Goal: Check status: Check status

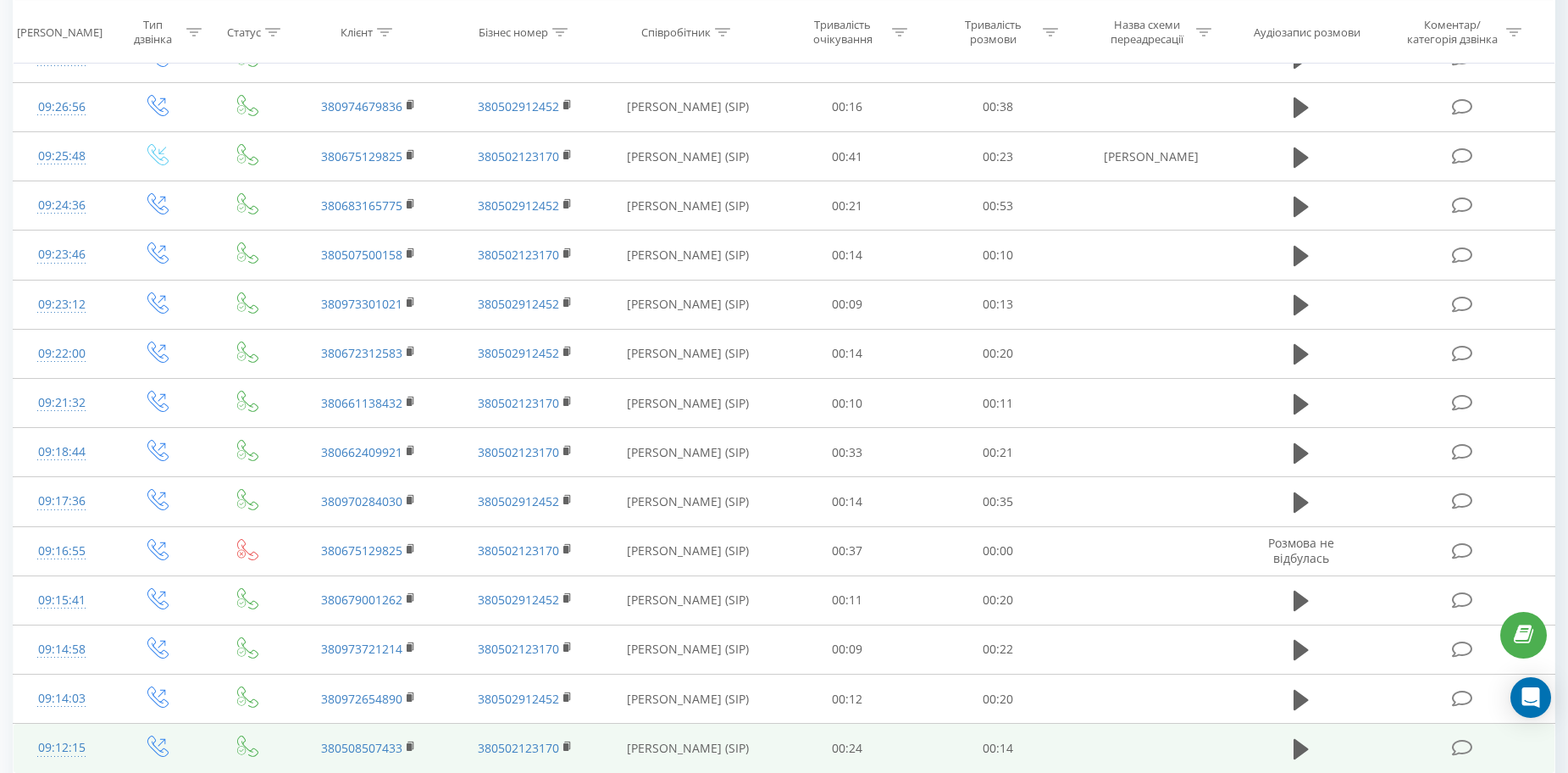
scroll to position [826, 0]
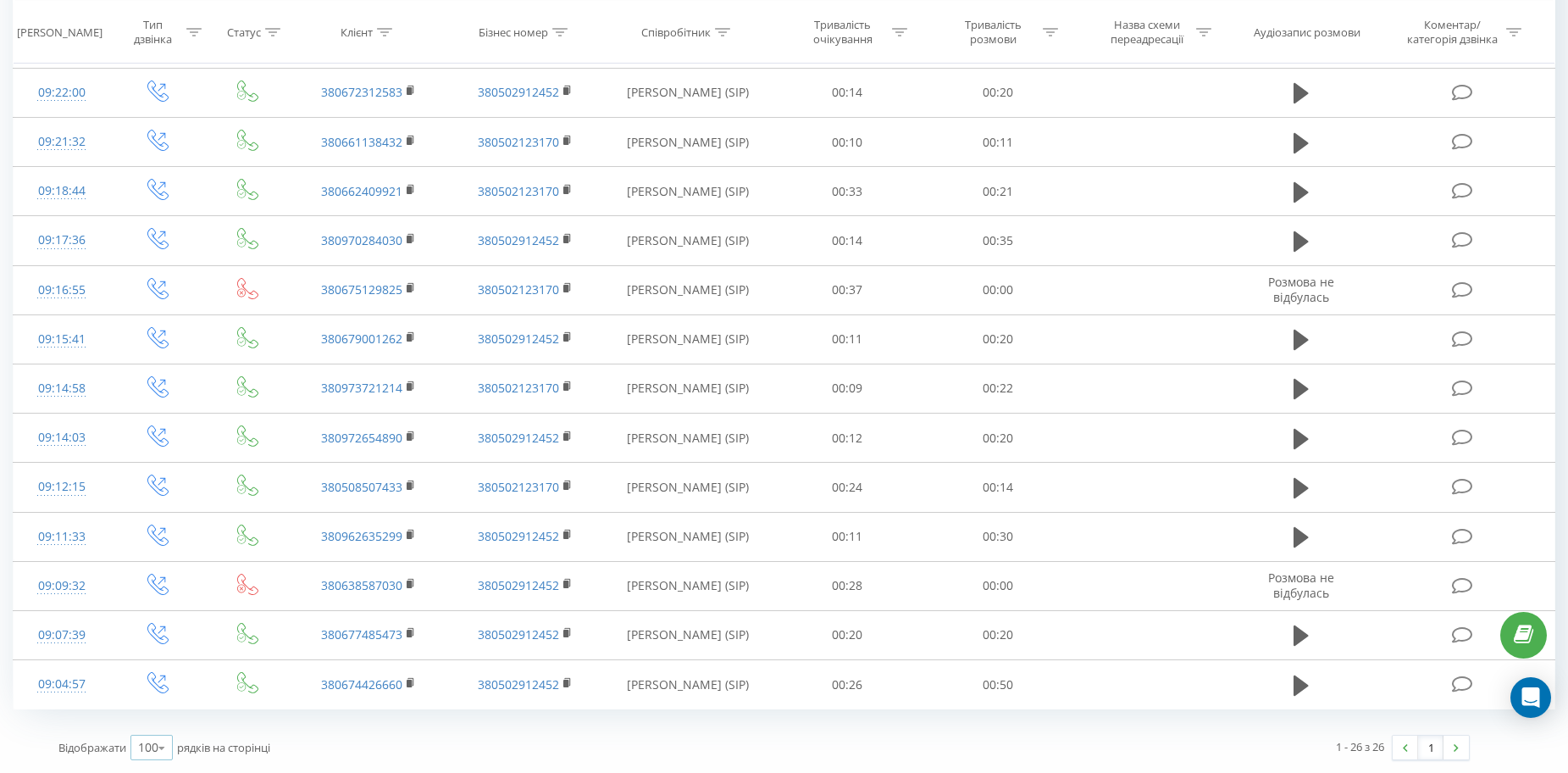
click at [163, 754] on icon at bounding box center [162, 747] width 26 height 33
click at [166, 746] on icon at bounding box center [162, 747] width 26 height 33
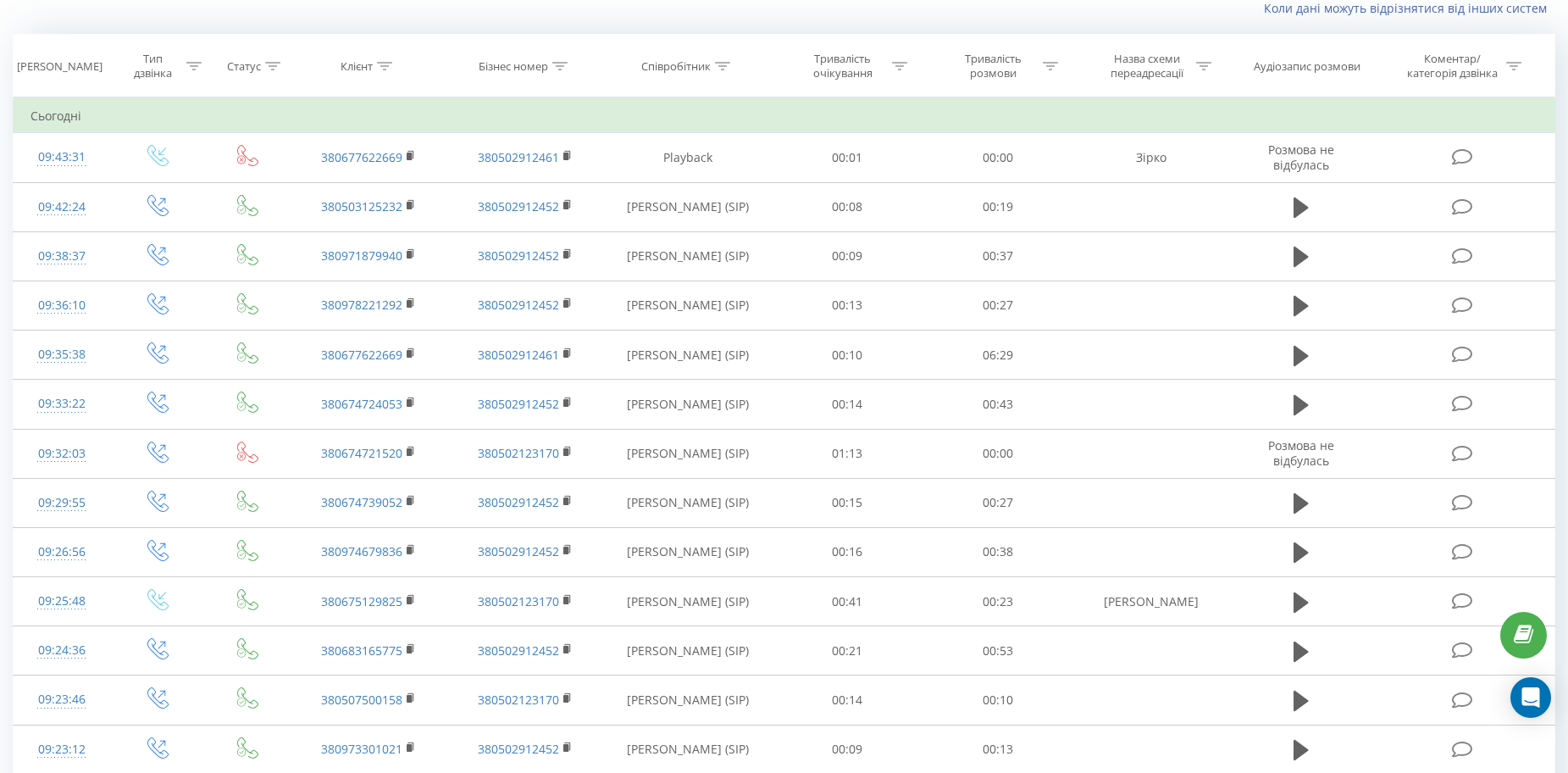
scroll to position [0, 0]
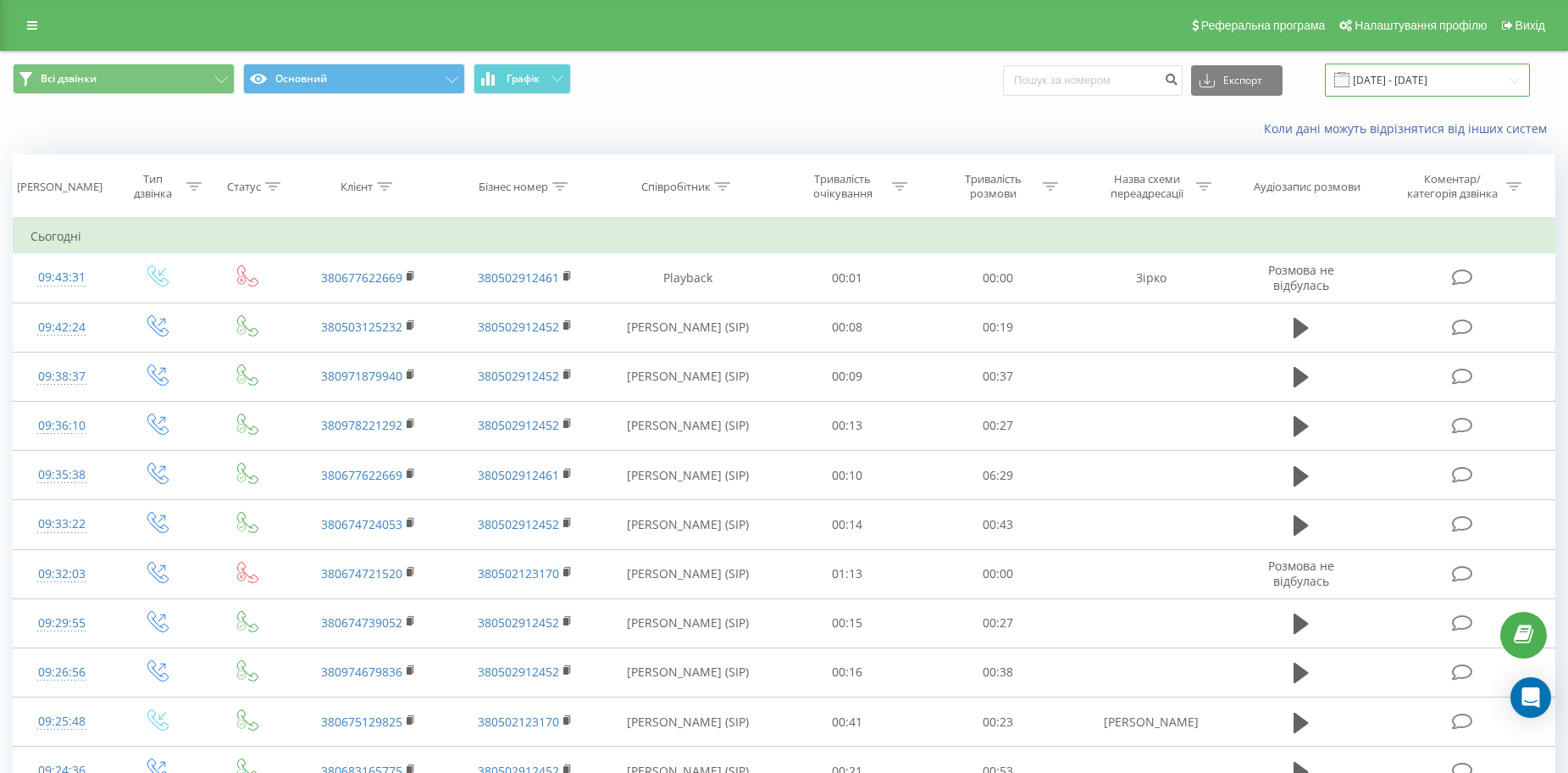
click at [1373, 71] on input "[DATE] - [DATE]" at bounding box center [1428, 80] width 205 height 33
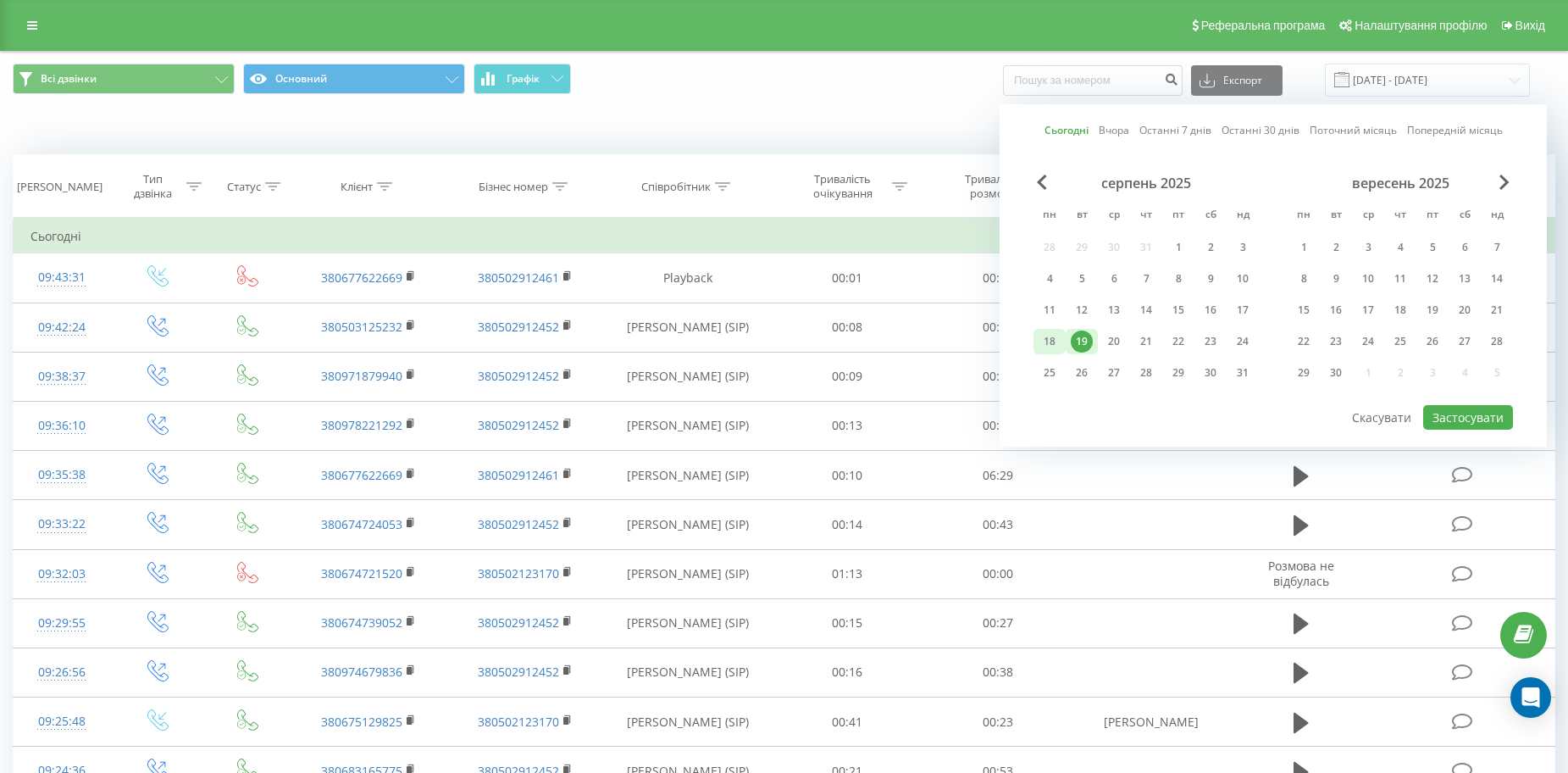
click at [1052, 348] on div "18" at bounding box center [1050, 342] width 22 height 22
click at [1465, 422] on button "Застосувати" at bounding box center [1468, 417] width 90 height 25
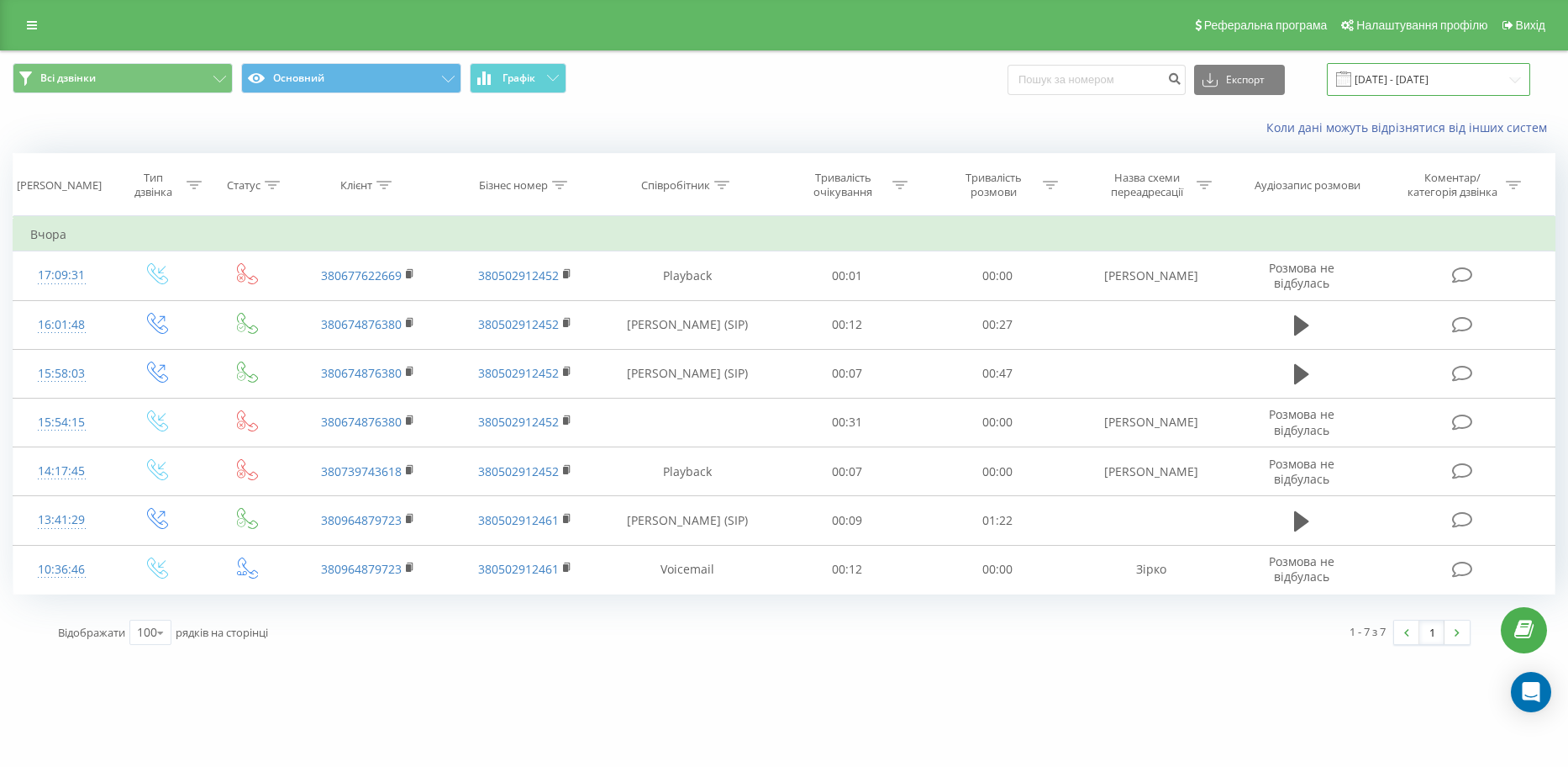
click at [1395, 75] on input "[DATE] - [DATE]" at bounding box center [1429, 79] width 203 height 33
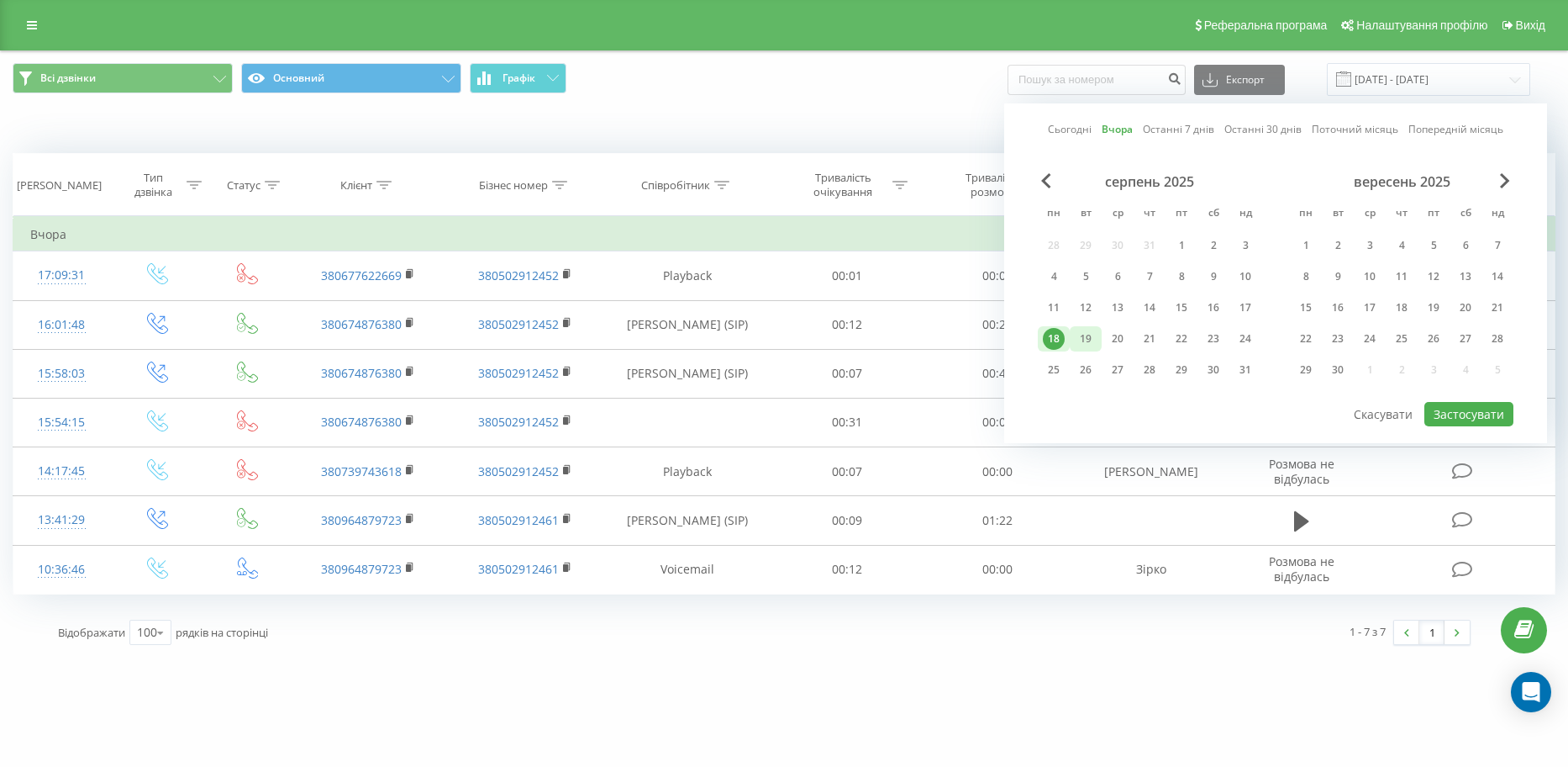
click at [1097, 339] on div "19" at bounding box center [1086, 339] width 32 height 25
click at [1097, 338] on div "19" at bounding box center [1086, 339] width 32 height 25
click at [1466, 407] on button "Застосувати" at bounding box center [1469, 413] width 89 height 25
type input "[DATE] - [DATE]"
